Goal: Check status: Check status

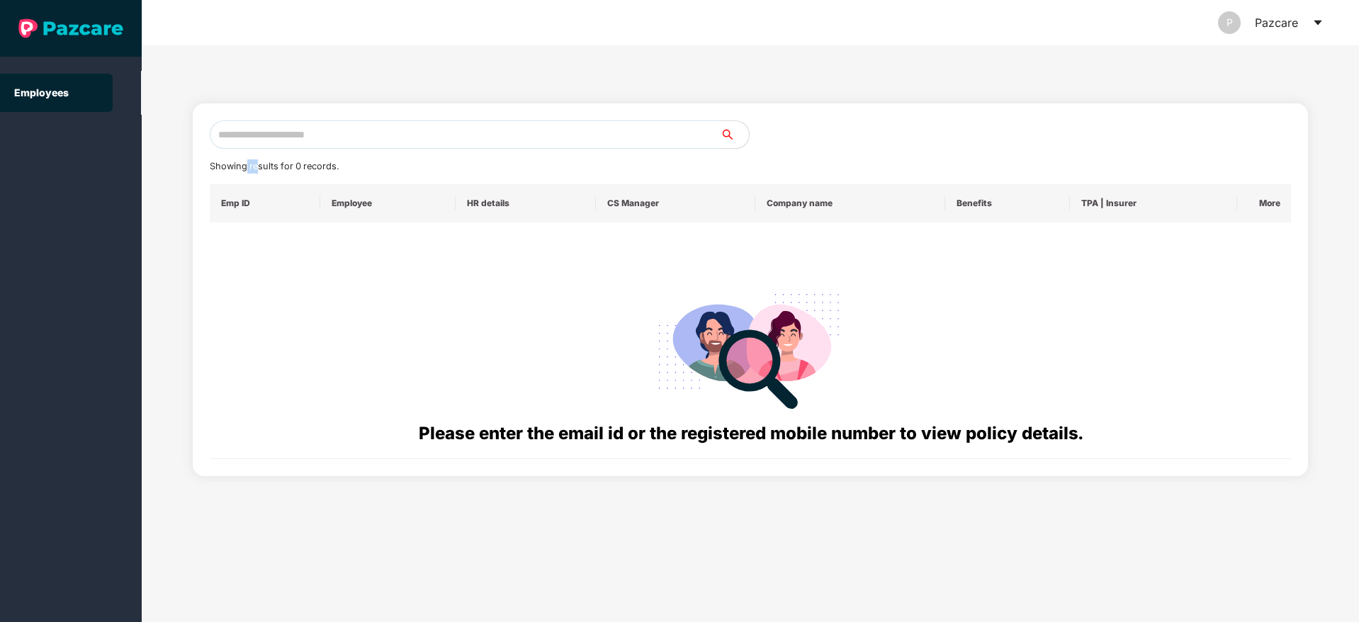
drag, startPoint x: 259, startPoint y: 169, endPoint x: 239, endPoint y: 137, distance: 38.1
click at [239, 137] on div "Showing results for 0 records. Emp ID Employee HR details CS Manager Company na…" at bounding box center [751, 289] width 1082 height 339
click at [239, 137] on input "text" at bounding box center [465, 134] width 511 height 28
paste input "**********"
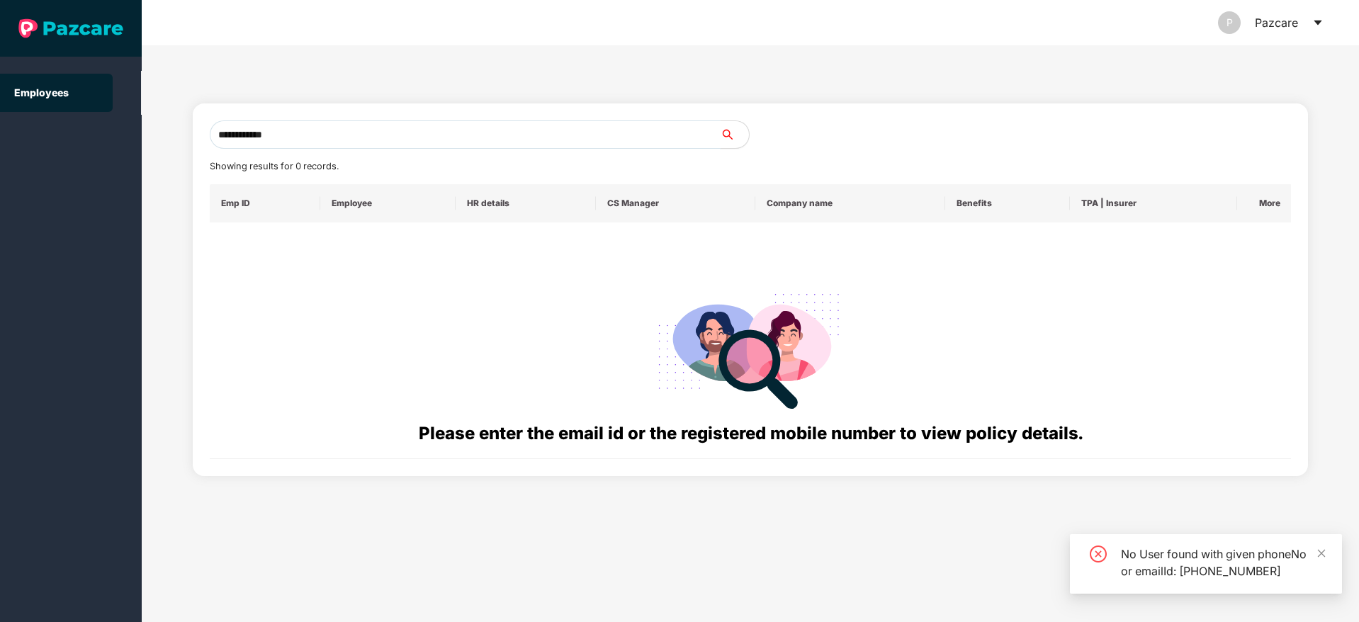
click at [230, 136] on input "**********" at bounding box center [465, 134] width 511 height 28
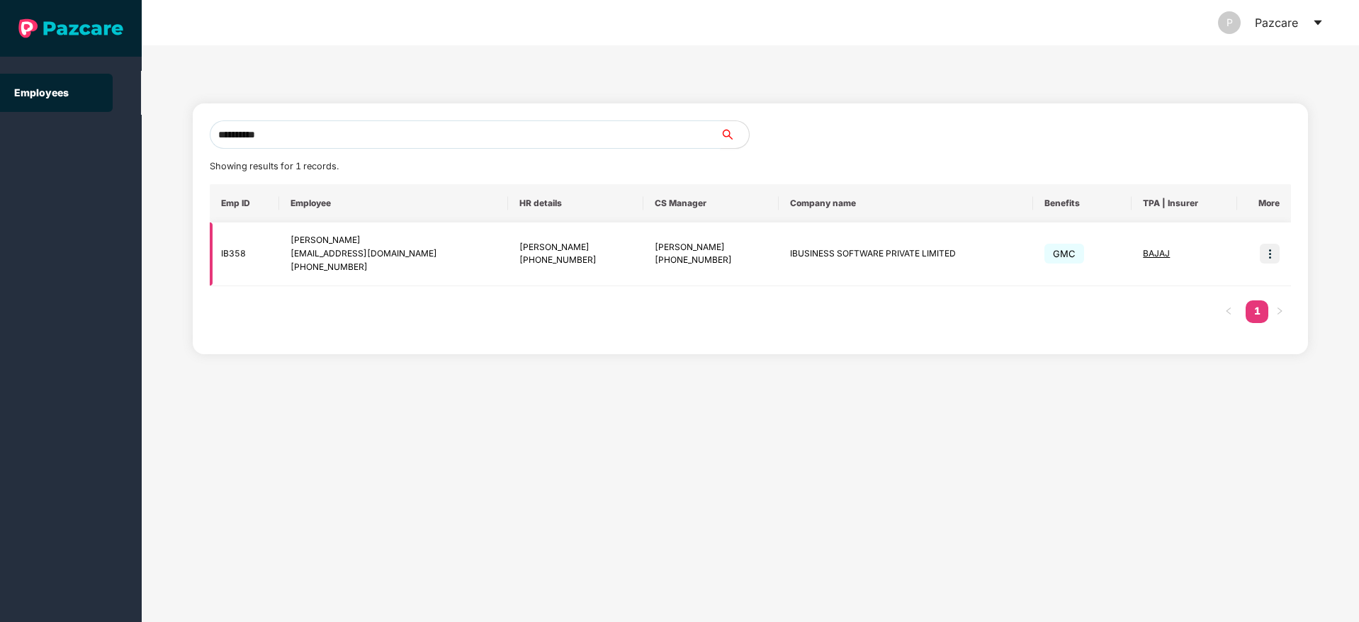
type input "**********"
click at [1262, 259] on img at bounding box center [1269, 254] width 20 height 20
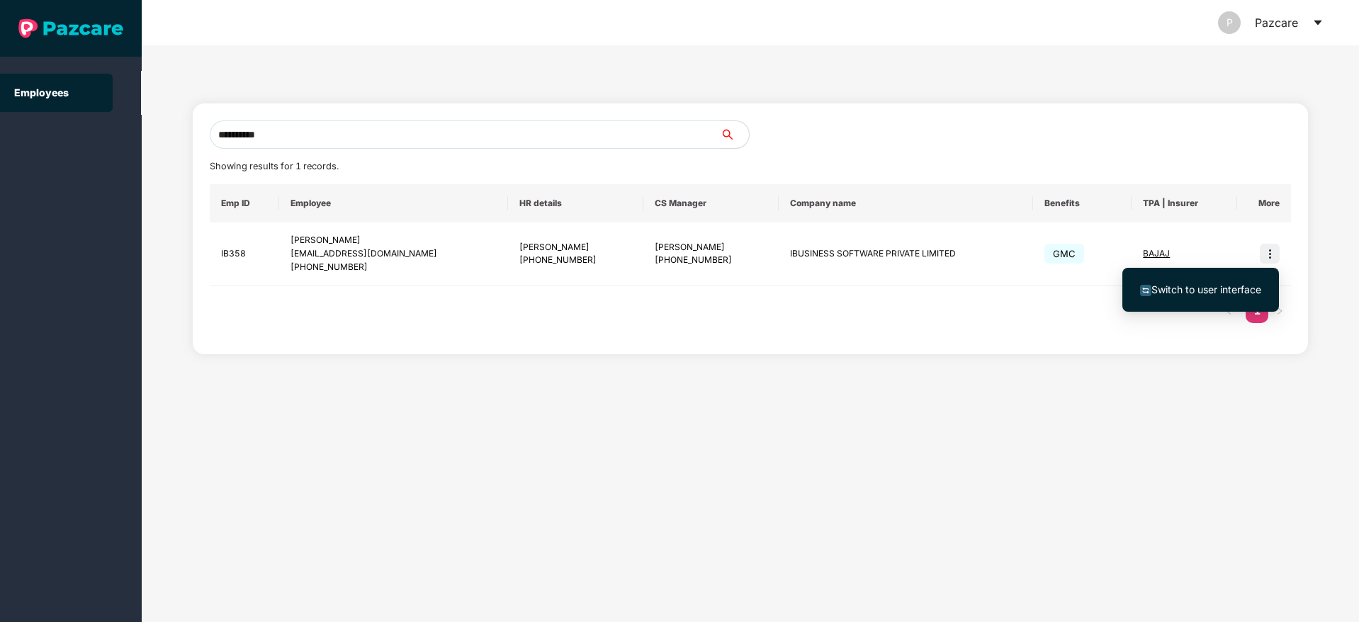
click at [1160, 293] on span "Switch to user interface" at bounding box center [1206, 289] width 110 height 12
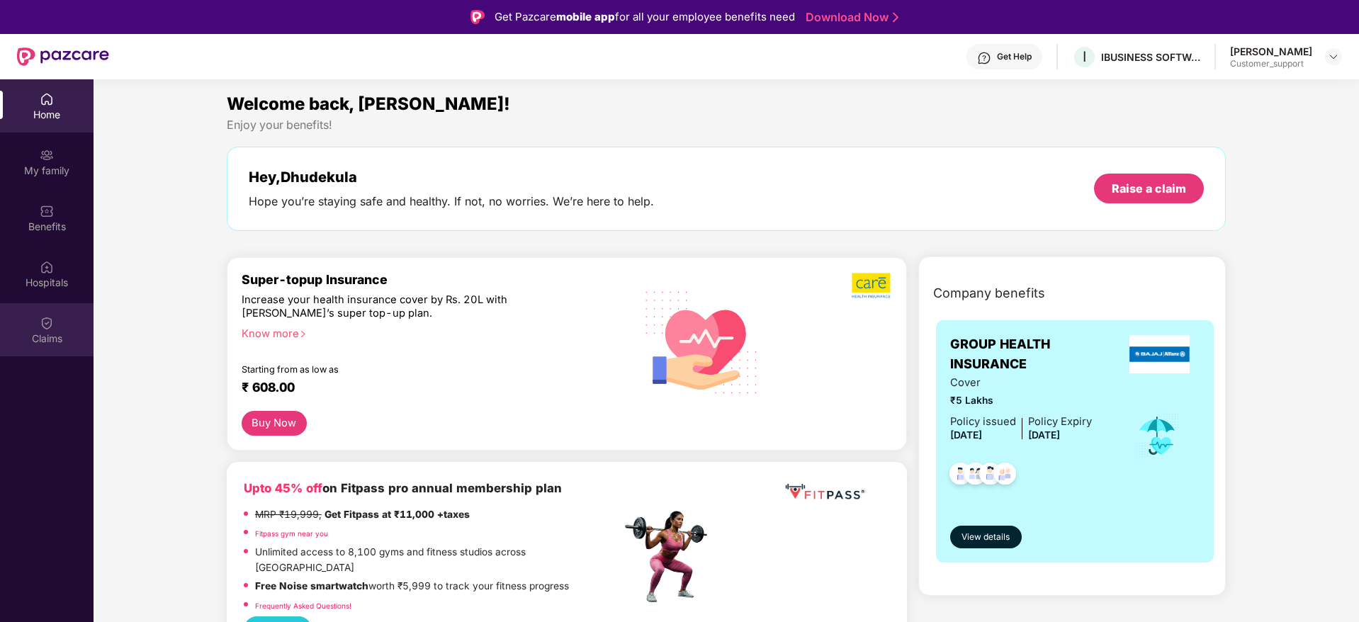
click at [32, 337] on div "Claims" at bounding box center [47, 339] width 94 height 14
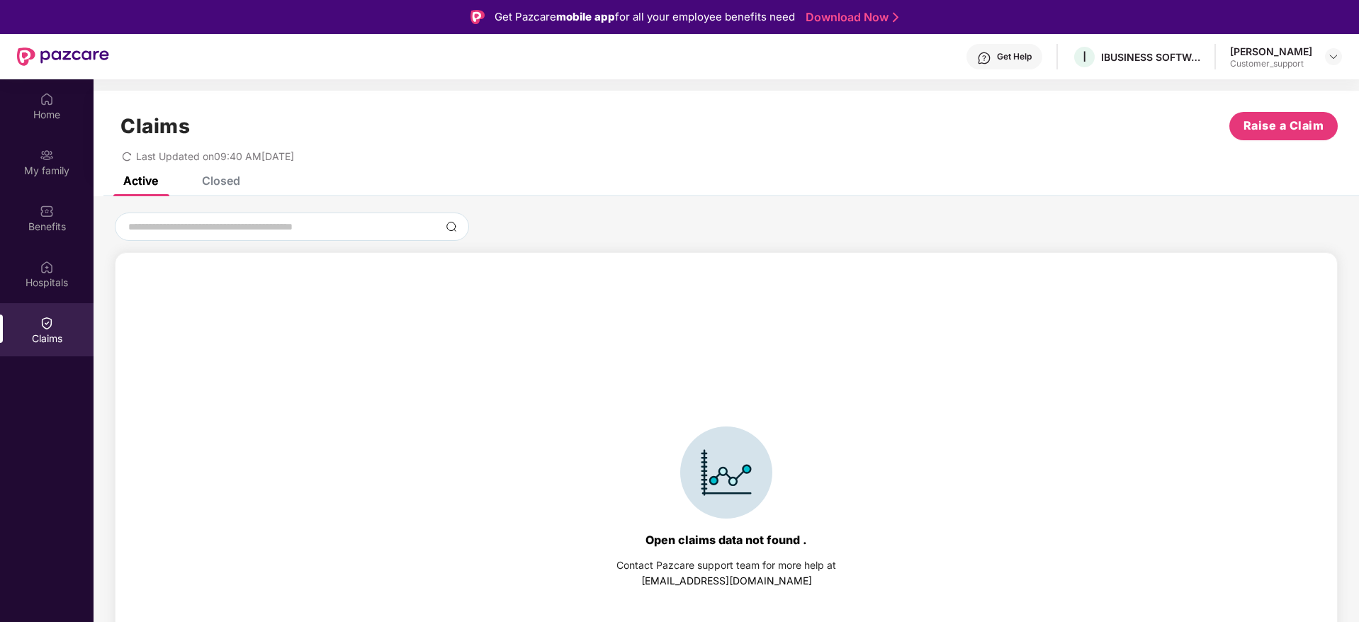
click at [217, 173] on div "Claims Raise a Claim Last Updated on 09:40 AM, 18 Sep 2025" at bounding box center [726, 134] width 1265 height 86
click at [217, 186] on div "Closed" at bounding box center [221, 181] width 38 height 14
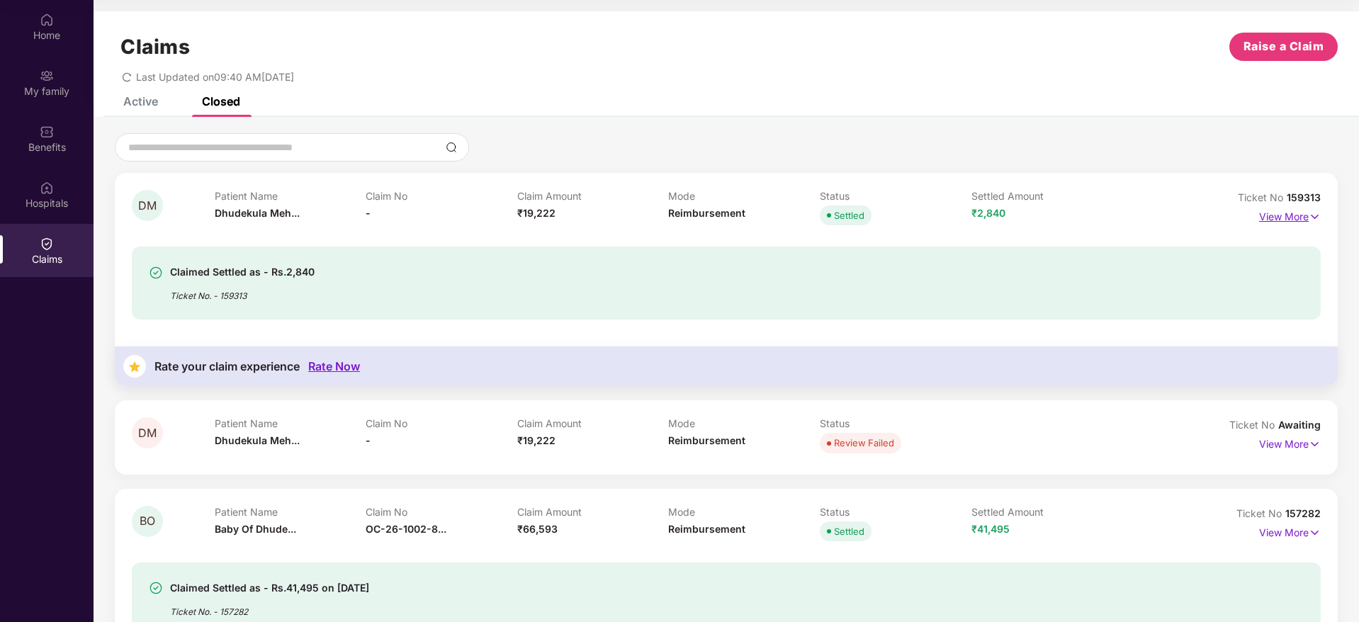
click at [1312, 215] on img at bounding box center [1314, 217] width 12 height 16
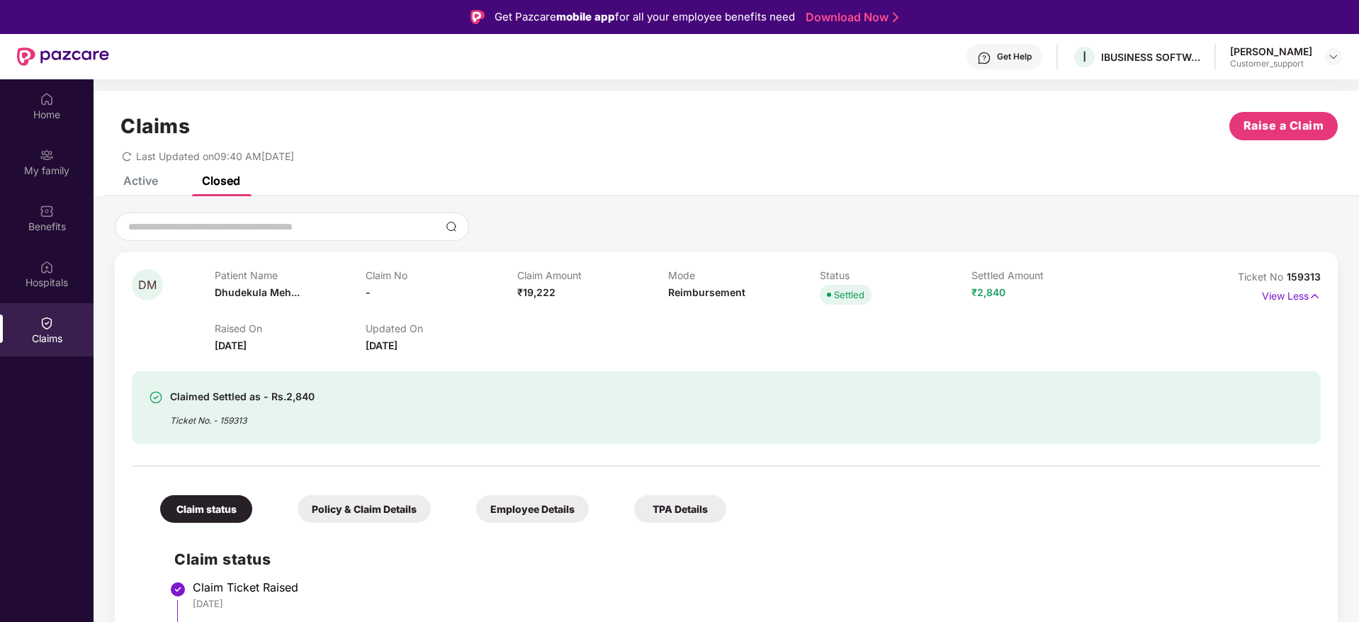
click at [1303, 280] on span "159313" at bounding box center [1303, 277] width 34 height 12
click at [1278, 280] on span "Ticket No" at bounding box center [1261, 277] width 49 height 12
drag, startPoint x: 1283, startPoint y: 277, endPoint x: 1323, endPoint y: 284, distance: 41.0
click at [1323, 284] on div "DM Patient Name Dhudekula Meh... Claim No - Claim Amount ₹19,222 Mode Reimburse…" at bounding box center [726, 566] width 1223 height 629
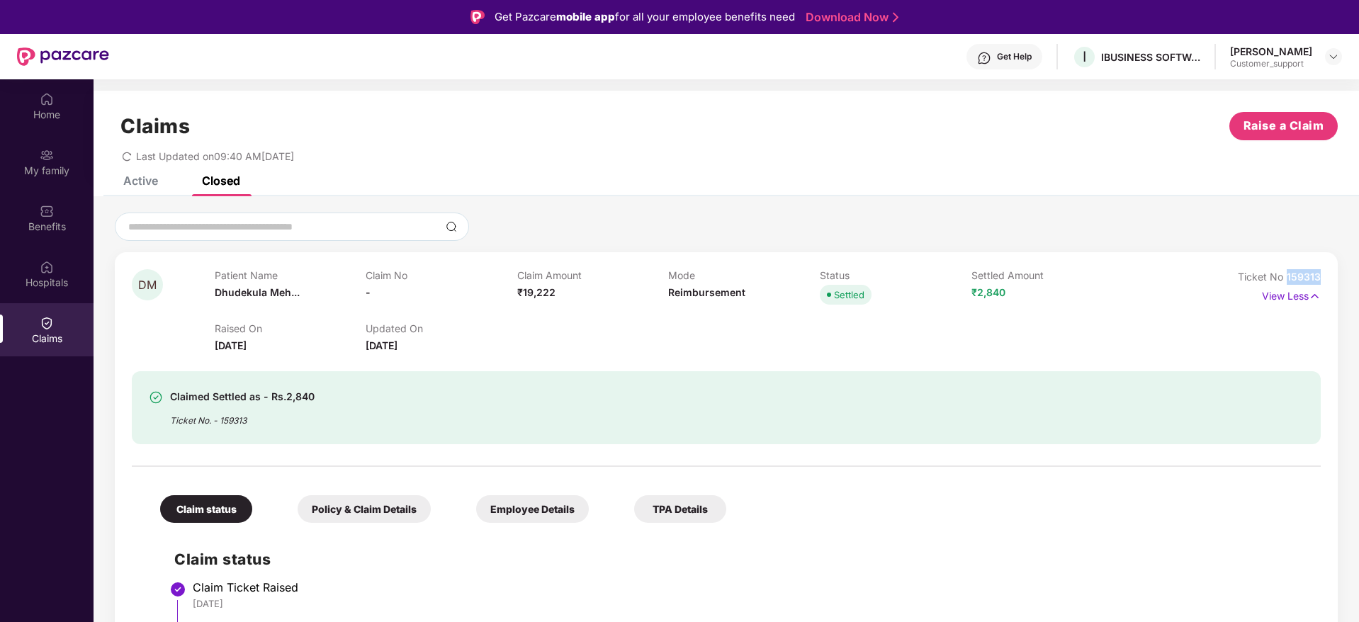
copy span "159313"
click at [533, 293] on span "₹19,222" at bounding box center [536, 292] width 38 height 12
click at [537, 369] on div "Claimed Settled as - Rs.2,840 Ticket No. - 159313" at bounding box center [726, 398] width 1189 height 91
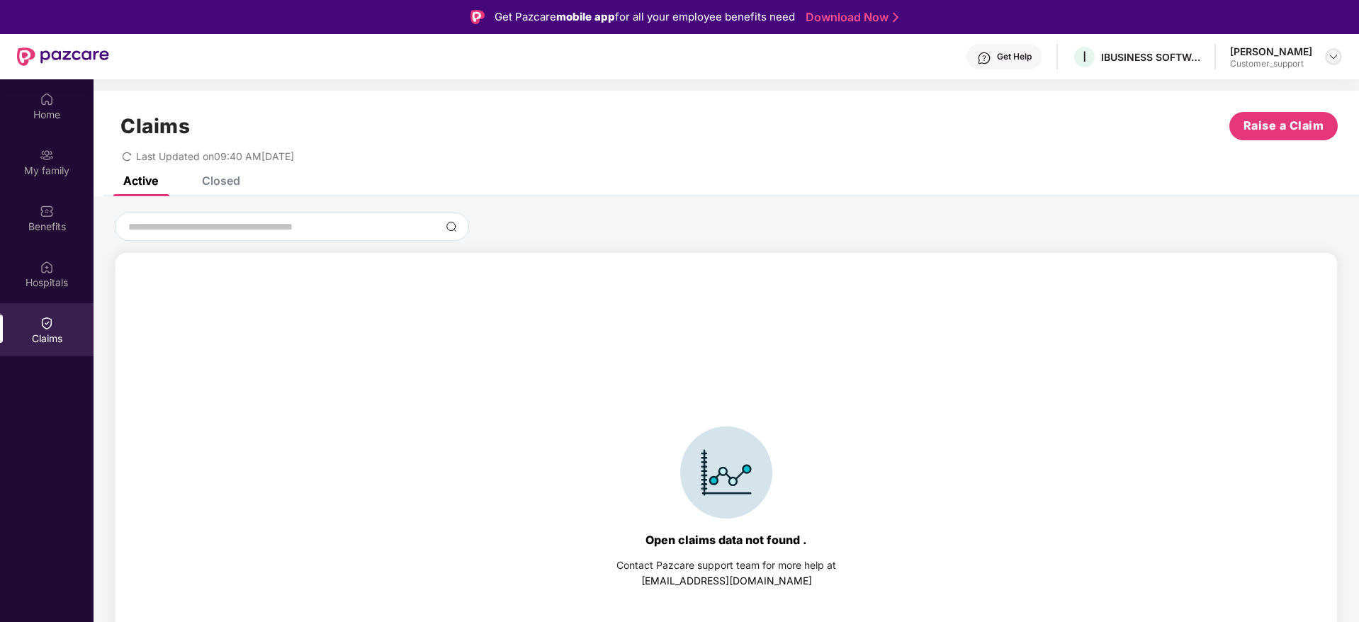
click at [1329, 50] on div at bounding box center [1333, 56] width 17 height 17
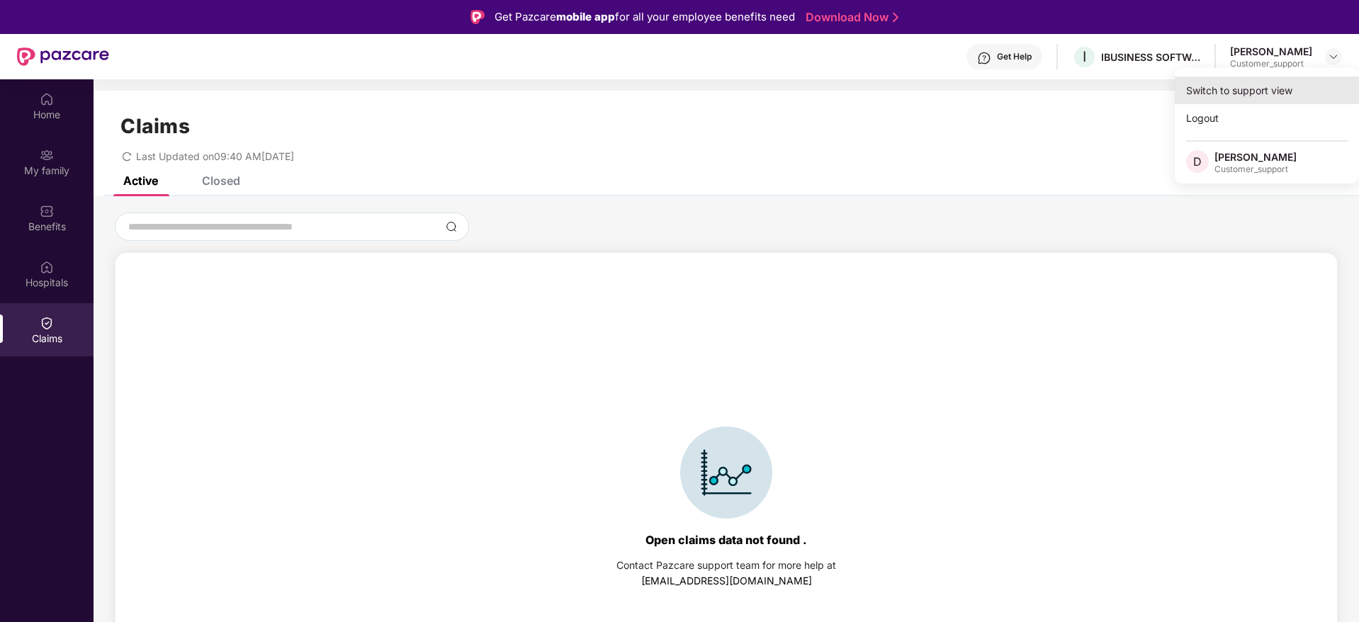
click at [1268, 86] on div "Switch to support view" at bounding box center [1266, 91] width 184 height 28
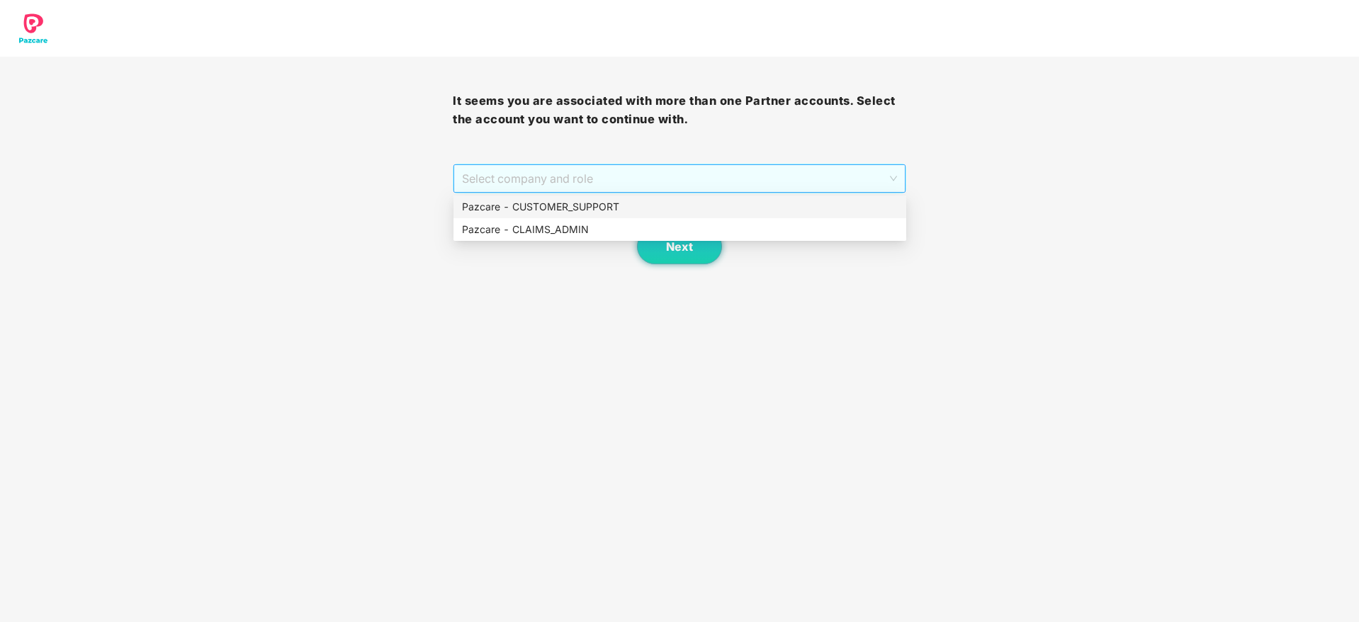
click at [716, 176] on span "Select company and role" at bounding box center [679, 178] width 434 height 27
click at [624, 234] on div "Pazcare - CLAIMS_ADMIN" at bounding box center [680, 230] width 436 height 16
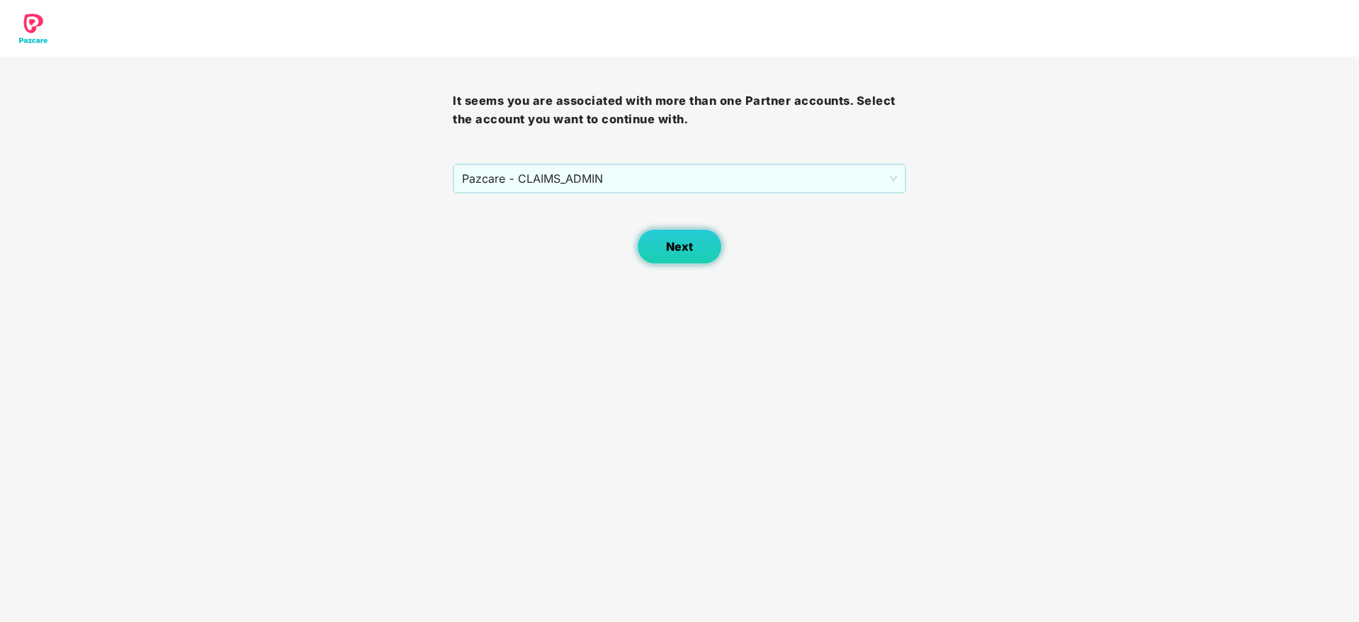
click at [659, 241] on button "Next" at bounding box center [679, 246] width 85 height 35
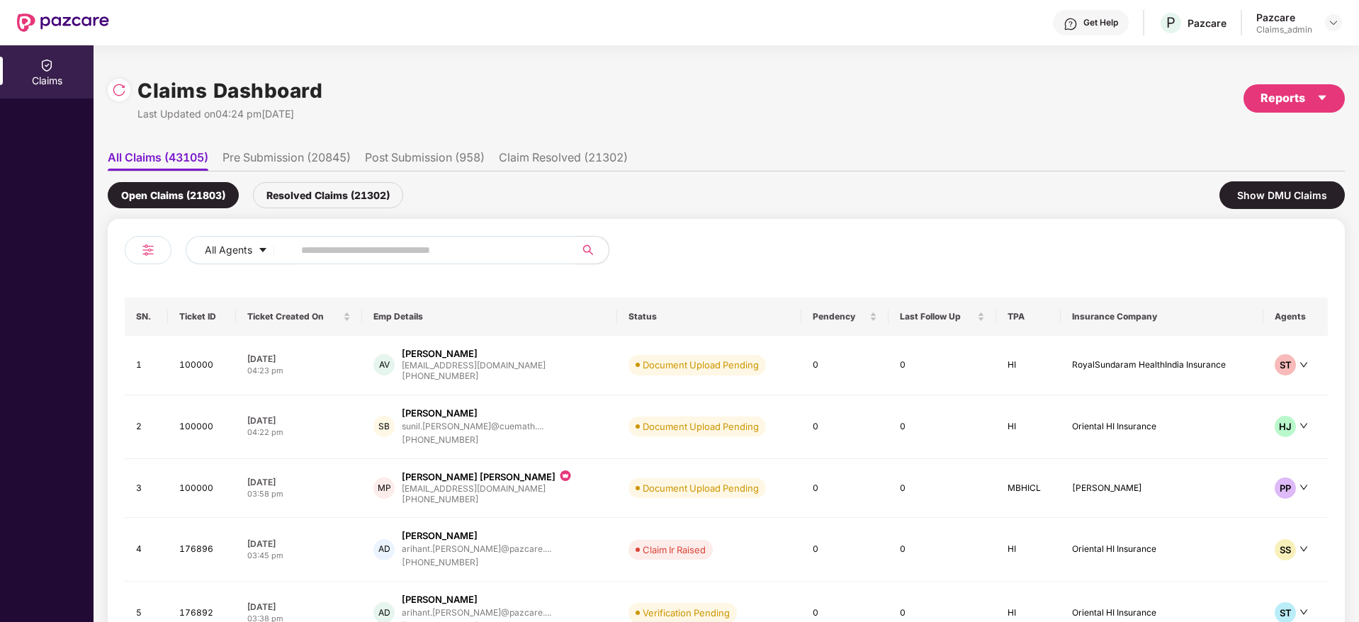
click at [402, 246] on input "text" at bounding box center [428, 249] width 254 height 21
paste input "******"
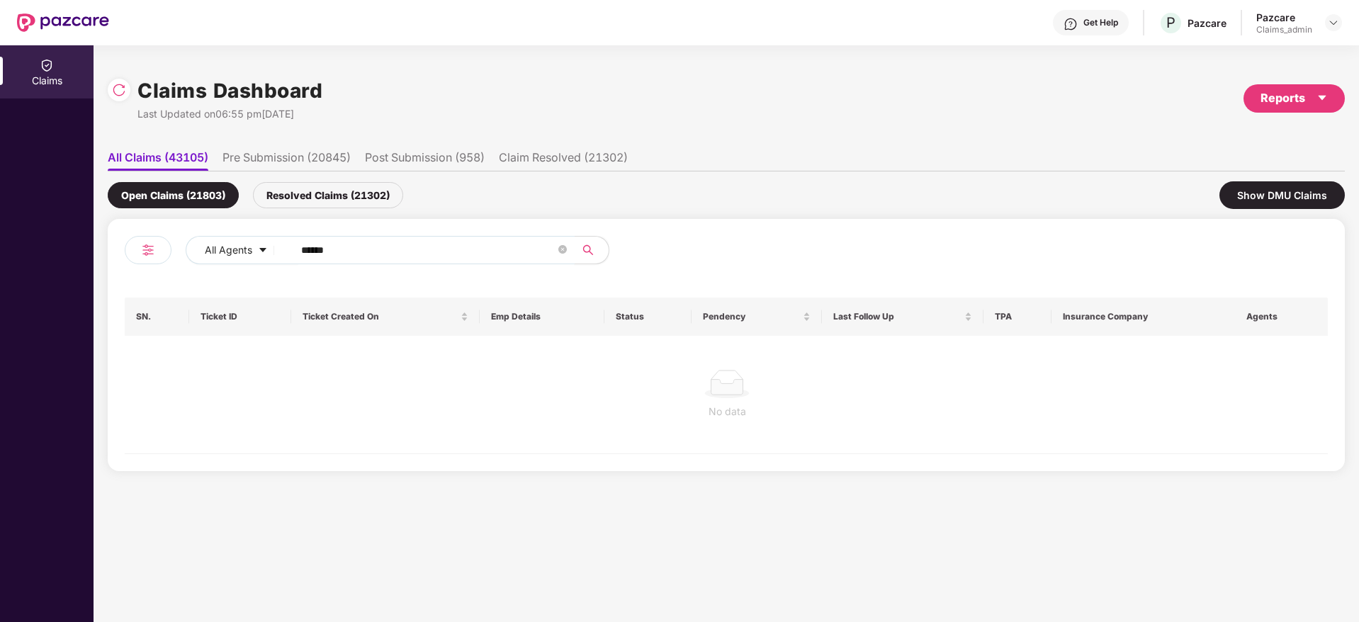
type input "******"
click at [346, 193] on div "Resolved Claims (21302)" at bounding box center [328, 195] width 150 height 26
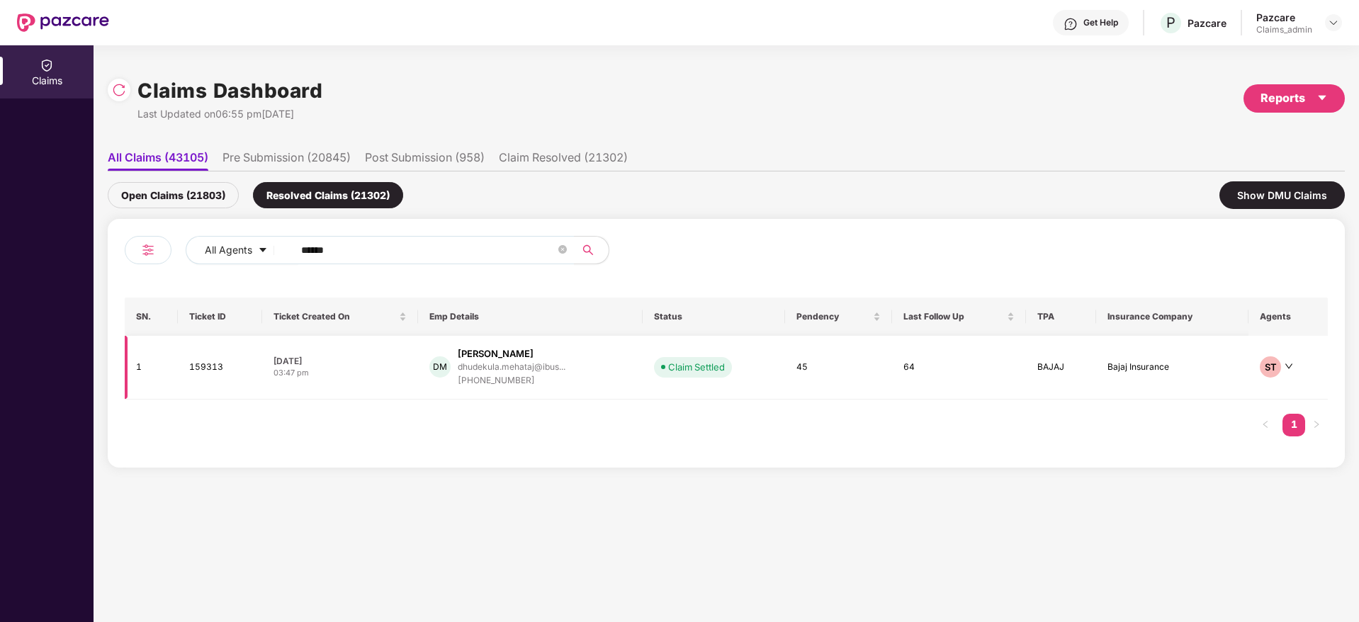
click at [565, 381] on div "[PHONE_NUMBER]" at bounding box center [512, 380] width 108 height 13
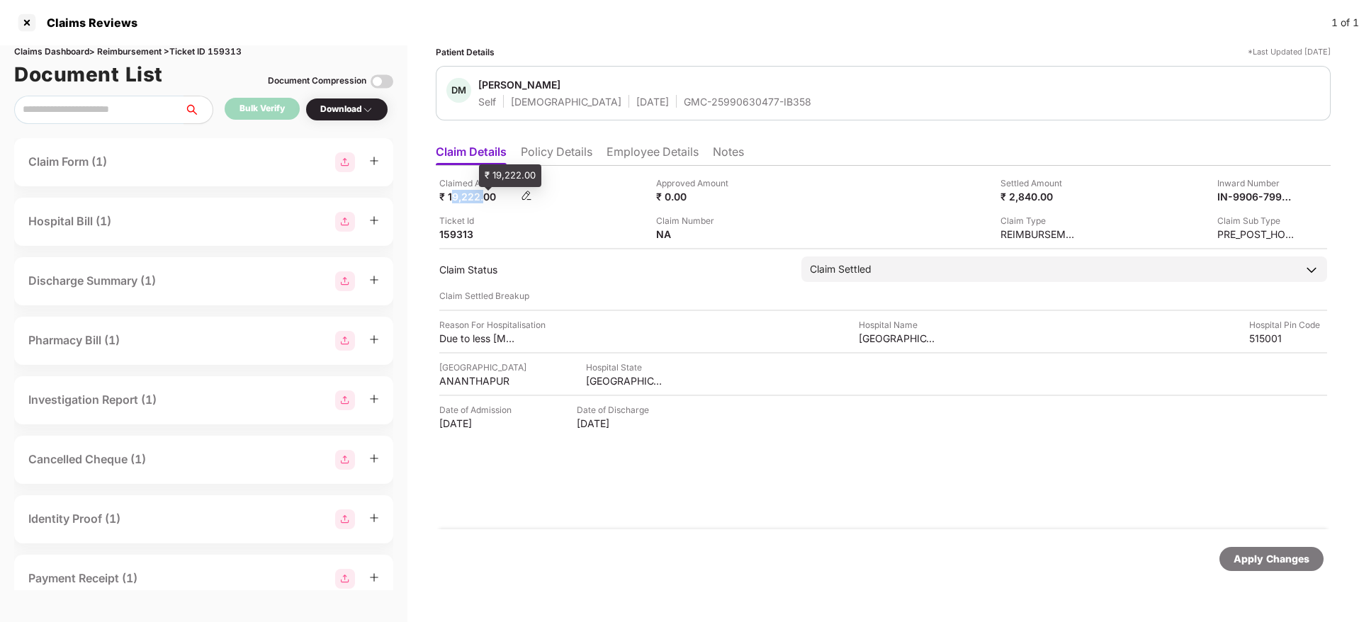
drag, startPoint x: 453, startPoint y: 198, endPoint x: 487, endPoint y: 200, distance: 34.0
click at [487, 200] on div "₹ 19,222.00" at bounding box center [478, 196] width 78 height 13
click at [708, 106] on div "GMC-25990630477-IB358" at bounding box center [748, 101] width 128 height 13
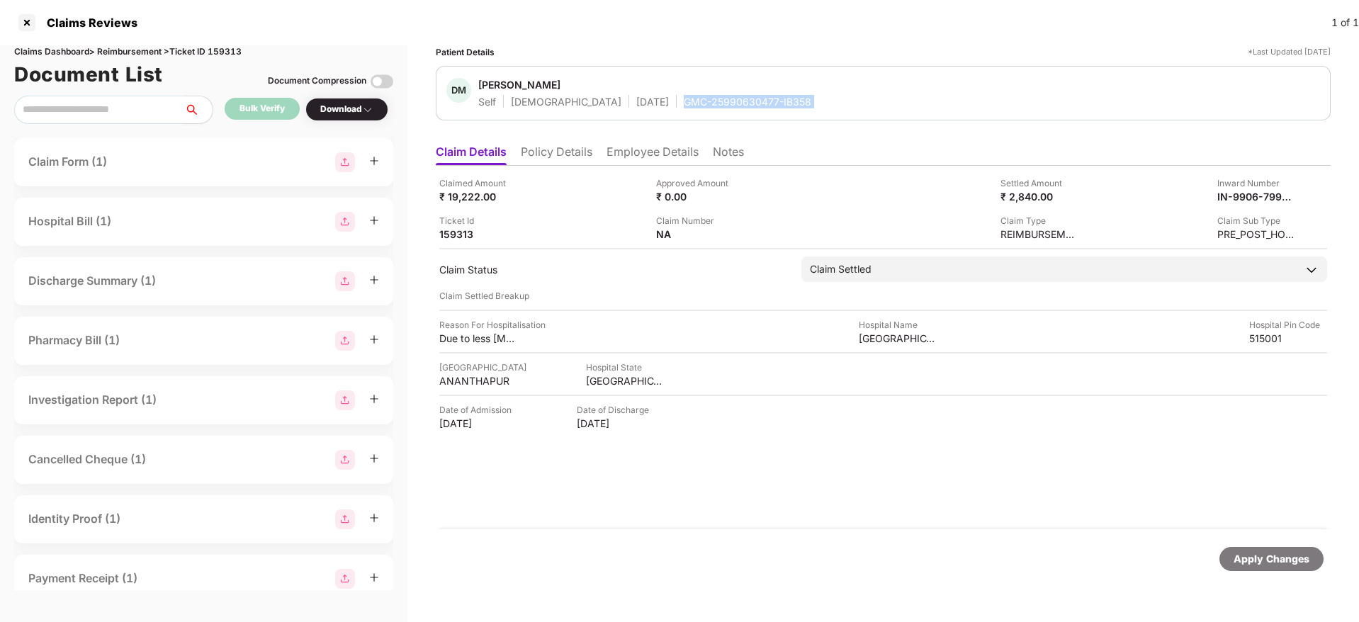
click at [708, 106] on div "GMC-25990630477-IB358" at bounding box center [748, 101] width 128 height 13
copy div "GMC-25990630477-IB358"
